Goal: Task Accomplishment & Management: Manage account settings

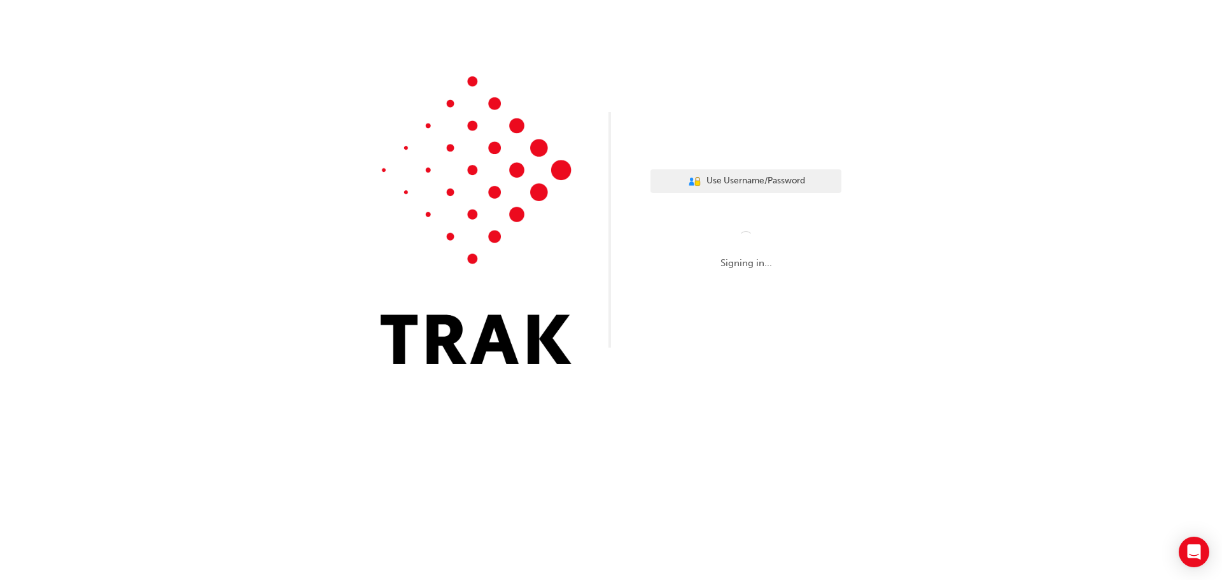
click at [709, 55] on div "User Authentication Icon - Blue Person, Gold Lock Use Username/Password Signing…" at bounding box center [611, 191] width 1222 height 383
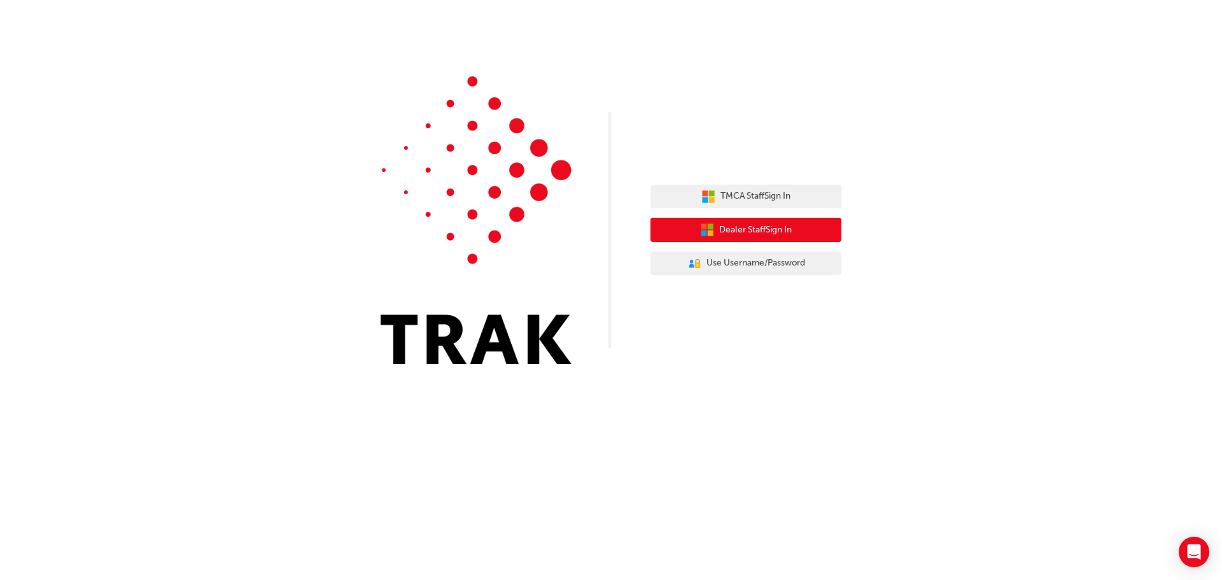
click at [761, 228] on span "Dealer Staff Sign In" at bounding box center [755, 230] width 73 height 15
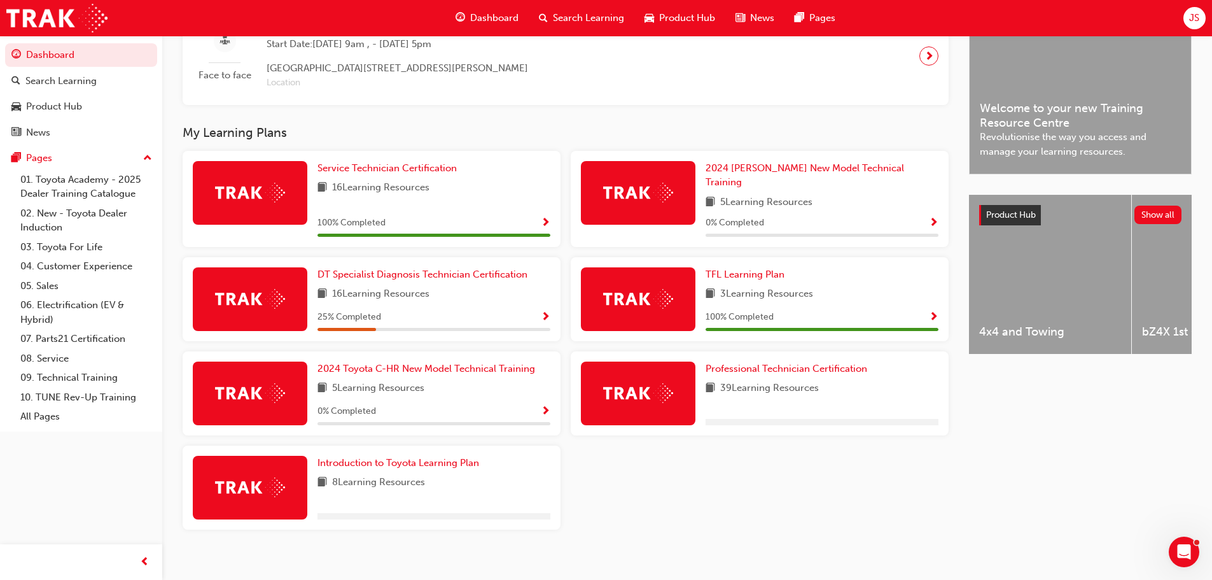
scroll to position [347, 0]
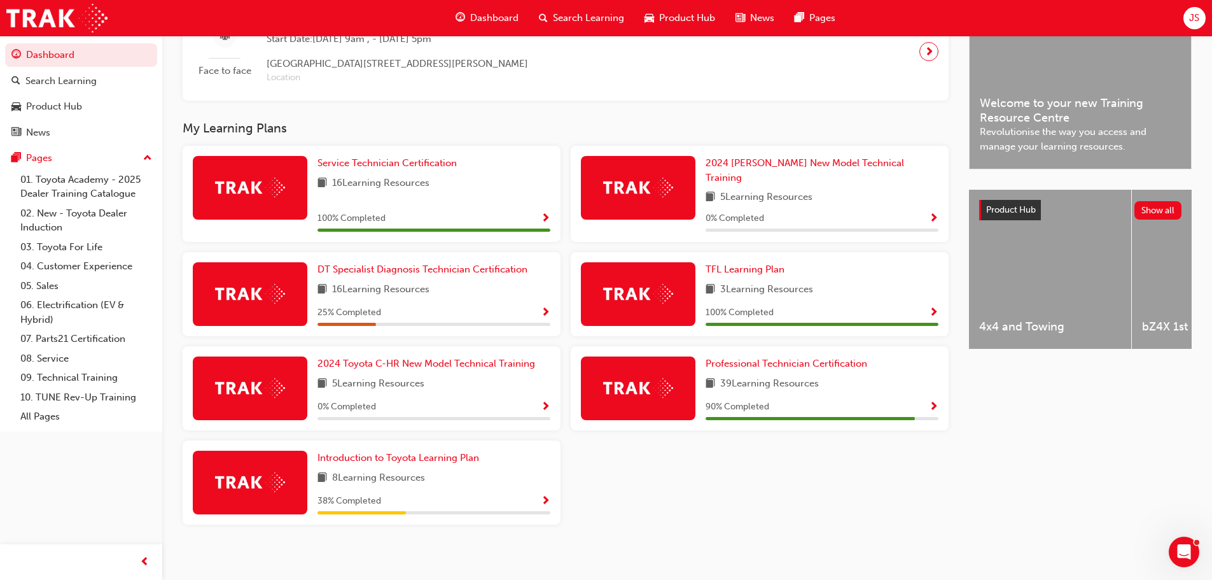
click at [564, 218] on div "Service Technician Certification 16 Learning Resources 100 % Completed" at bounding box center [372, 199] width 388 height 106
click at [566, 272] on div "TFL Learning Plan 3 Learning Resources 100 % Completed" at bounding box center [760, 299] width 388 height 94
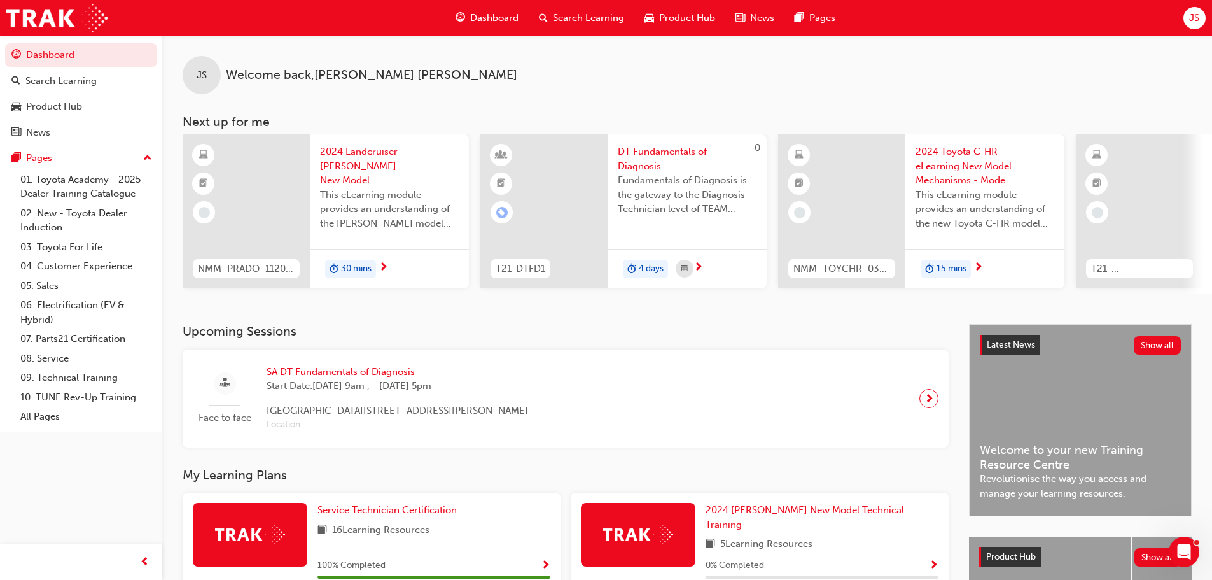
click at [1192, 11] on span "JS" at bounding box center [1194, 18] width 10 height 15
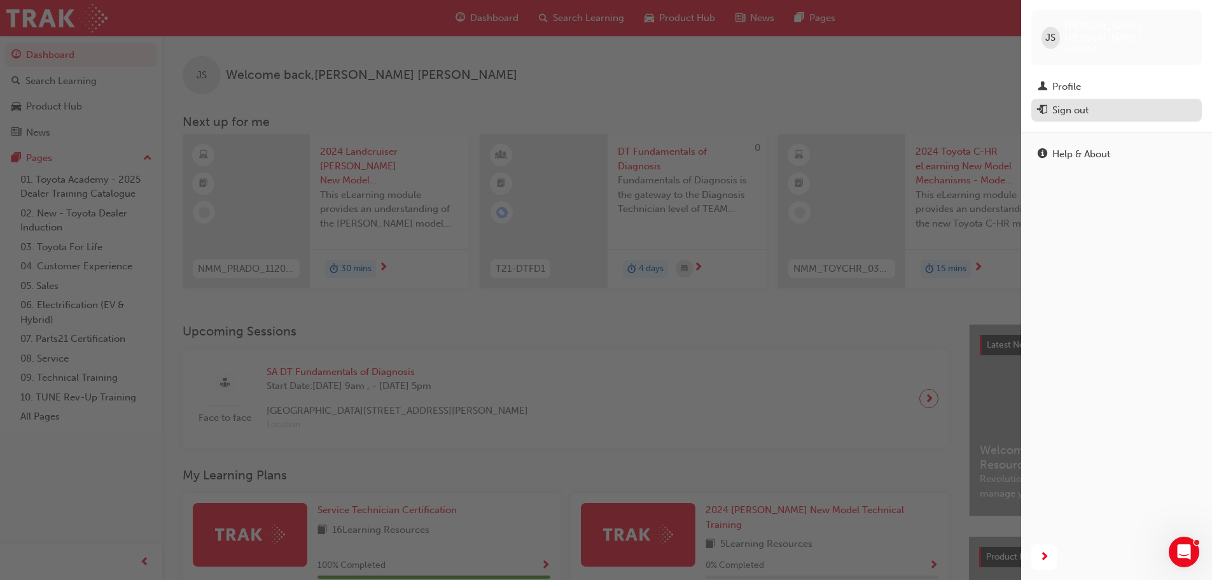
click at [1064, 103] on div "Sign out" at bounding box center [1070, 110] width 36 height 15
